Goal: Obtain resource: Download file/media

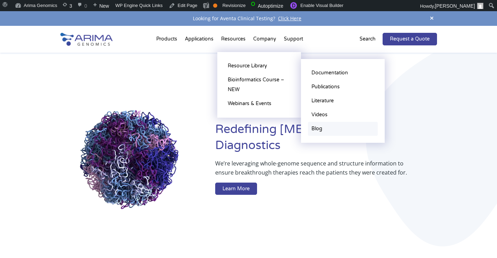
click at [314, 128] on link "Blog" at bounding box center [343, 129] width 70 height 14
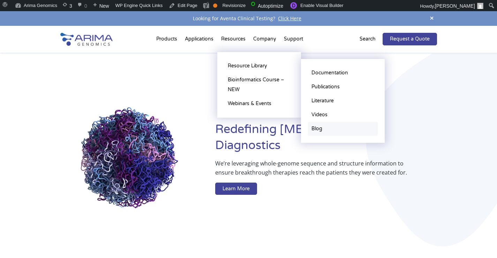
click at [321, 127] on link "Blog" at bounding box center [343, 129] width 70 height 14
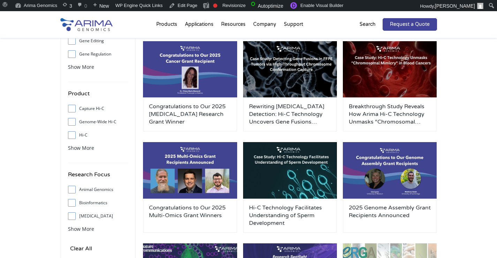
click at [321, 142] on img at bounding box center [290, 170] width 94 height 56
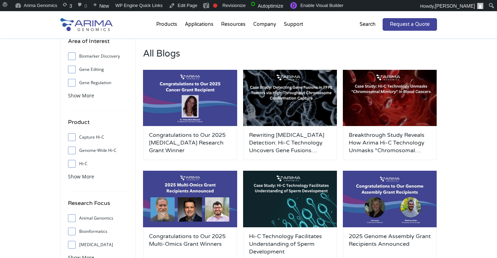
scroll to position [54, 0]
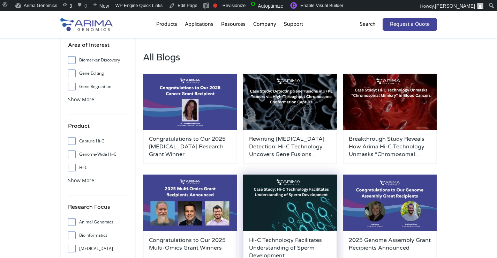
click at [322, 185] on img at bounding box center [290, 202] width 94 height 56
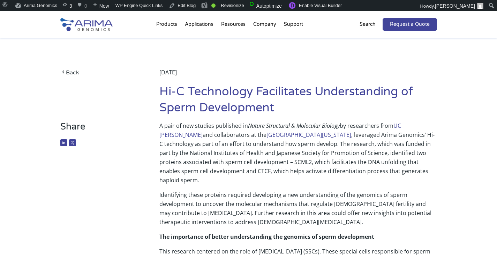
click at [356, 190] on p "Identifying these proteins required developing a new understanding of the genom…" at bounding box center [297, 211] width 277 height 42
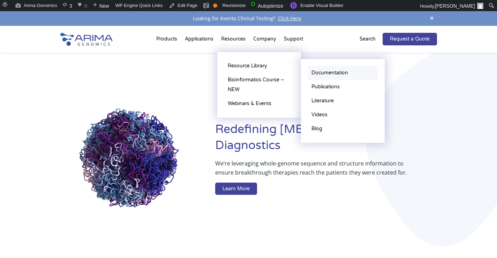
click at [321, 75] on link "Documentation" at bounding box center [343, 73] width 70 height 14
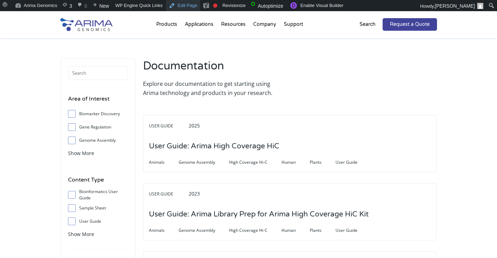
click at [185, 8] on link "Edit Page" at bounding box center [183, 5] width 34 height 11
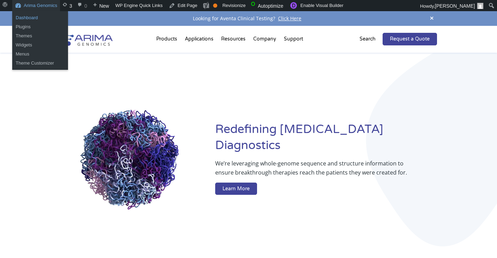
click at [31, 18] on link "Dashboard" at bounding box center [40, 17] width 56 height 9
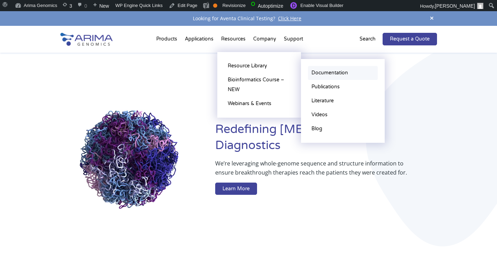
click at [325, 73] on link "Documentation" at bounding box center [343, 73] width 70 height 14
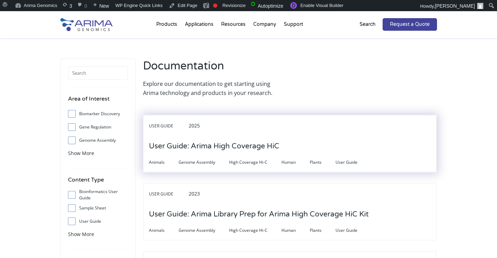
click at [258, 153] on h3 "User Guide: Arima High Coverage HiC" at bounding box center [214, 146] width 130 height 22
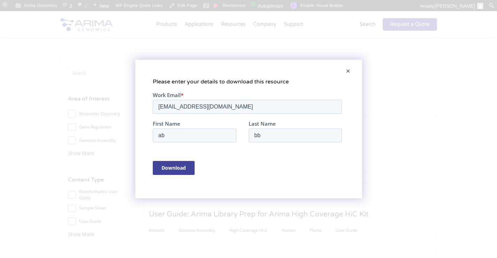
click at [174, 172] on input "Download" at bounding box center [173, 168] width 42 height 14
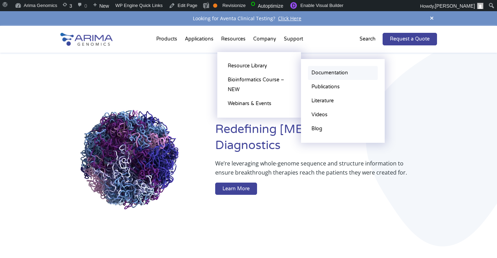
click at [342, 74] on link "Documentation" at bounding box center [343, 73] width 70 height 14
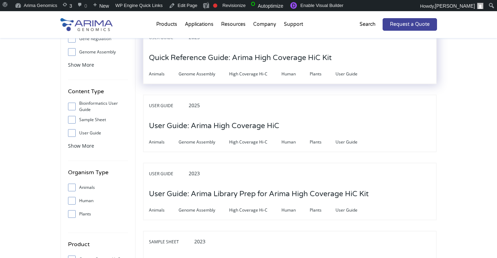
scroll to position [96, 0]
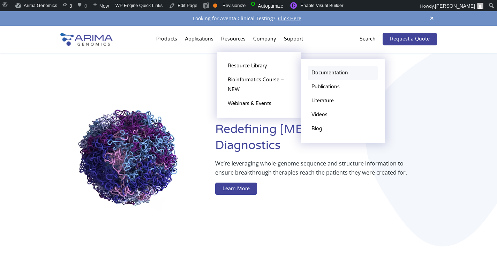
click at [316, 74] on link "Documentation" at bounding box center [343, 73] width 70 height 14
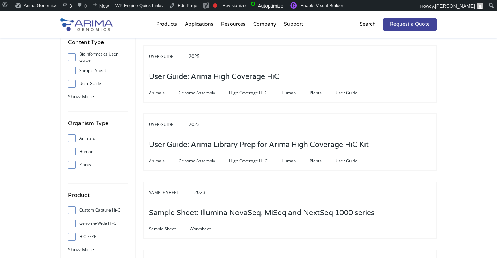
scroll to position [139, 0]
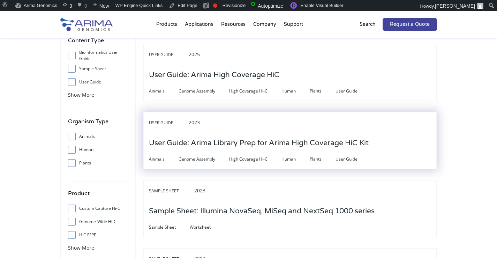
click at [223, 147] on h3 "User Guide: Arima Library Prep for Arima High Coverage HiC Kit" at bounding box center [259, 143] width 220 height 22
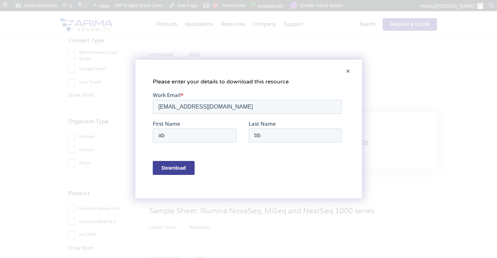
scroll to position [0, 0]
click at [349, 73] on span at bounding box center [348, 71] width 14 height 17
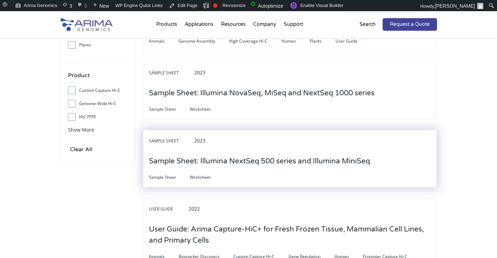
scroll to position [259, 0]
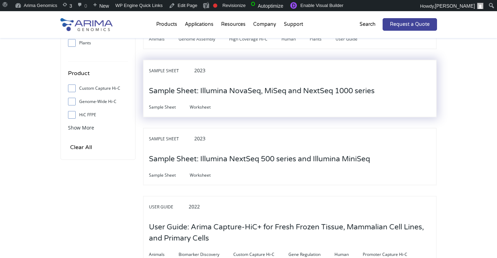
click at [268, 92] on h3 "Sample Sheet: Illumina NovaSeq, MiSeq and NextSeq 1000 series" at bounding box center [262, 91] width 226 height 22
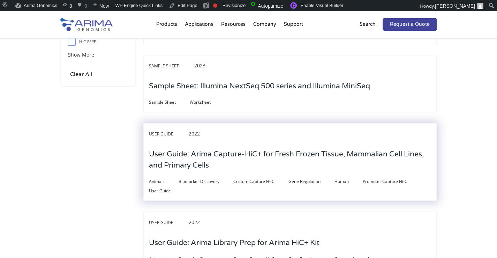
scroll to position [341, 0]
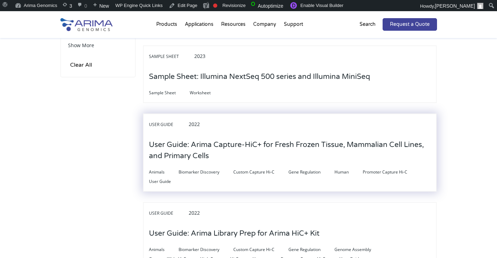
click at [229, 146] on h3 "User Guide: Arima Capture-HiC+ for Fresh Frozen Tissue, Mammalian Cell Lines, a…" at bounding box center [290, 150] width 282 height 33
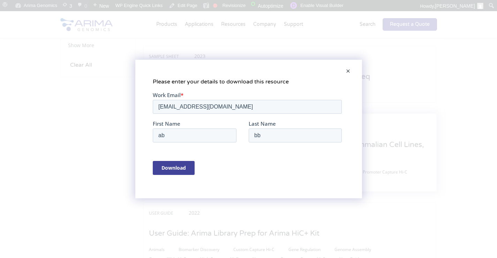
scroll to position [0, 0]
click at [347, 73] on span at bounding box center [348, 71] width 14 height 17
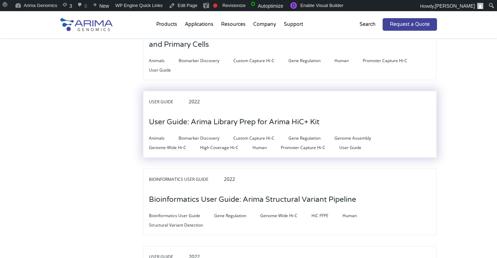
scroll to position [454, 0]
click at [224, 125] on h3 "User Guide: Arima Library Prep for Arima HiC+ Kit" at bounding box center [234, 121] width 170 height 22
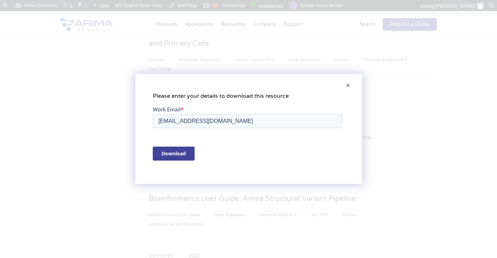
scroll to position [0, 0]
